Goal: Transaction & Acquisition: Purchase product/service

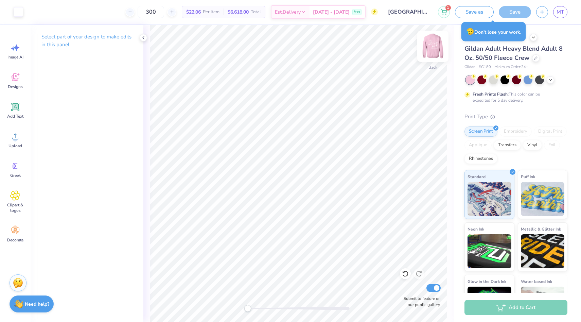
click at [429, 45] on img at bounding box center [432, 46] width 27 height 27
click at [430, 49] on img at bounding box center [432, 46] width 27 height 27
click at [430, 44] on img at bounding box center [432, 46] width 27 height 27
click at [430, 47] on img at bounding box center [432, 46] width 27 height 27
click at [428, 48] on img at bounding box center [432, 46] width 27 height 27
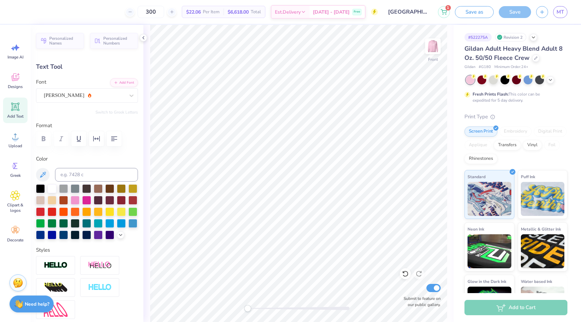
click at [47, 140] on div at bounding box center [87, 138] width 102 height 15
click at [46, 139] on div at bounding box center [87, 138] width 102 height 15
click at [48, 135] on div at bounding box center [87, 138] width 102 height 15
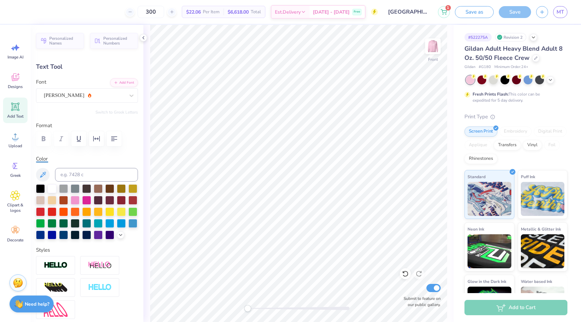
click at [48, 135] on div at bounding box center [87, 138] width 102 height 15
click at [45, 141] on div at bounding box center [87, 138] width 102 height 15
click at [52, 155] on label "Color" at bounding box center [87, 159] width 102 height 8
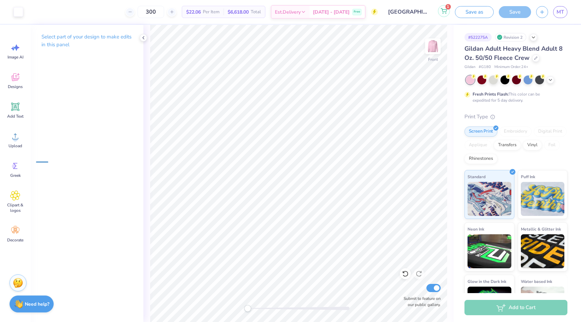
click at [441, 11] on icon at bounding box center [444, 10] width 6 height 5
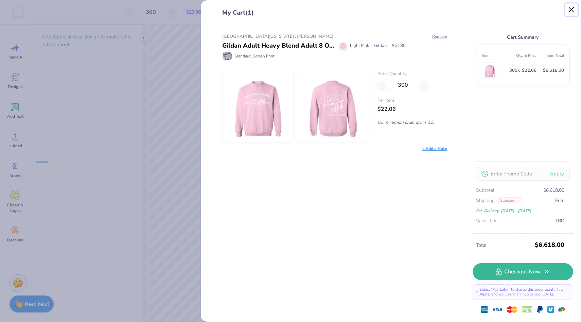
click at [573, 7] on button "Close" at bounding box center [571, 9] width 13 height 13
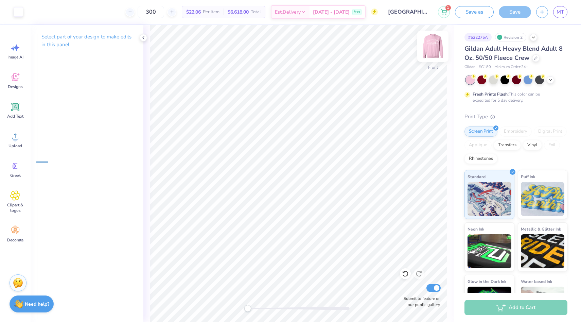
click at [432, 40] on img at bounding box center [432, 46] width 27 height 27
